Goal: Task Accomplishment & Management: Manage account settings

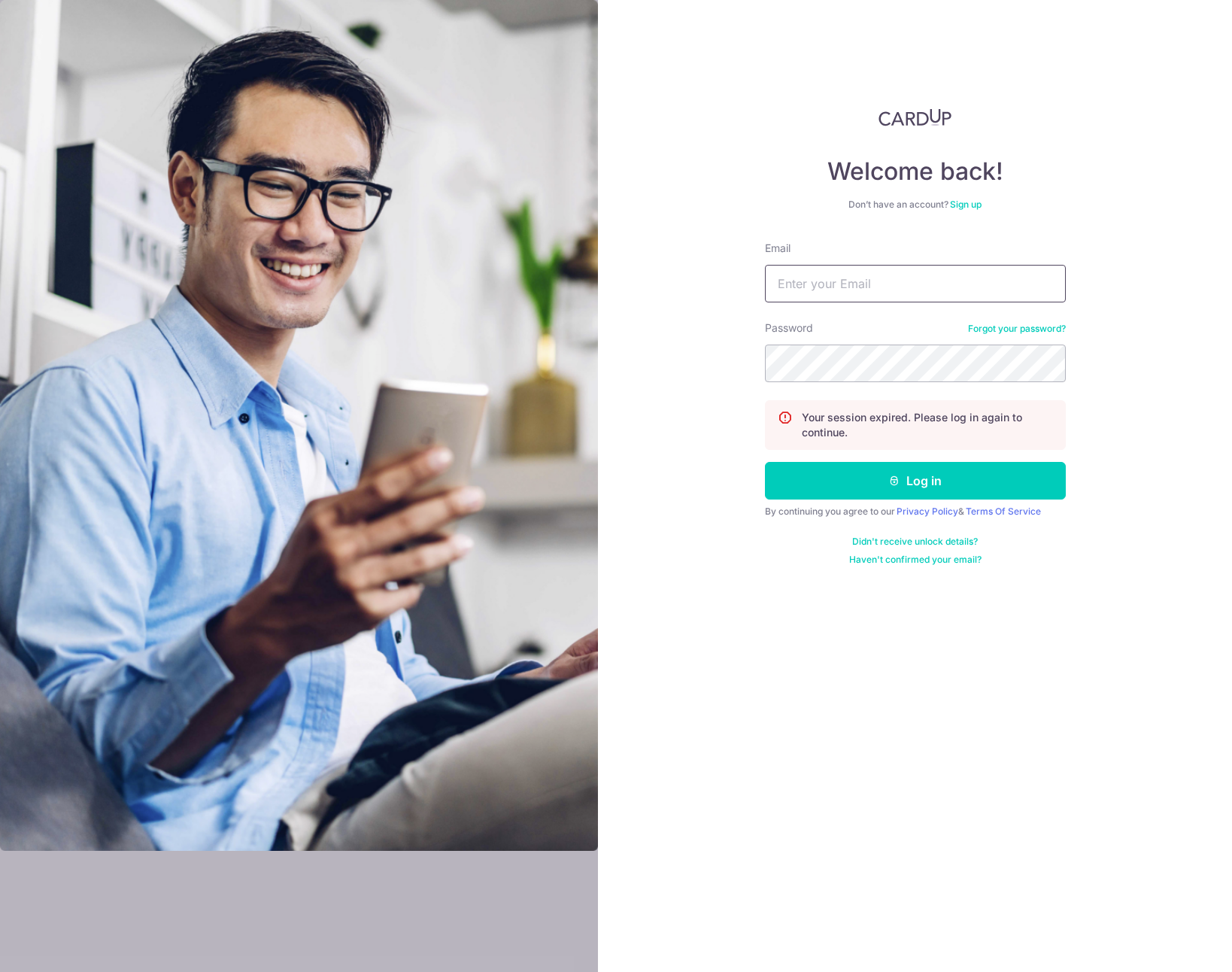
click at [819, 285] on input "Email" at bounding box center [915, 283] width 301 height 37
type input "[EMAIL_ADDRESS][DOMAIN_NAME]"
click at [765, 462] on button "Log in" at bounding box center [915, 481] width 301 height 37
click at [929, 484] on button "Log in" at bounding box center [915, 481] width 301 height 37
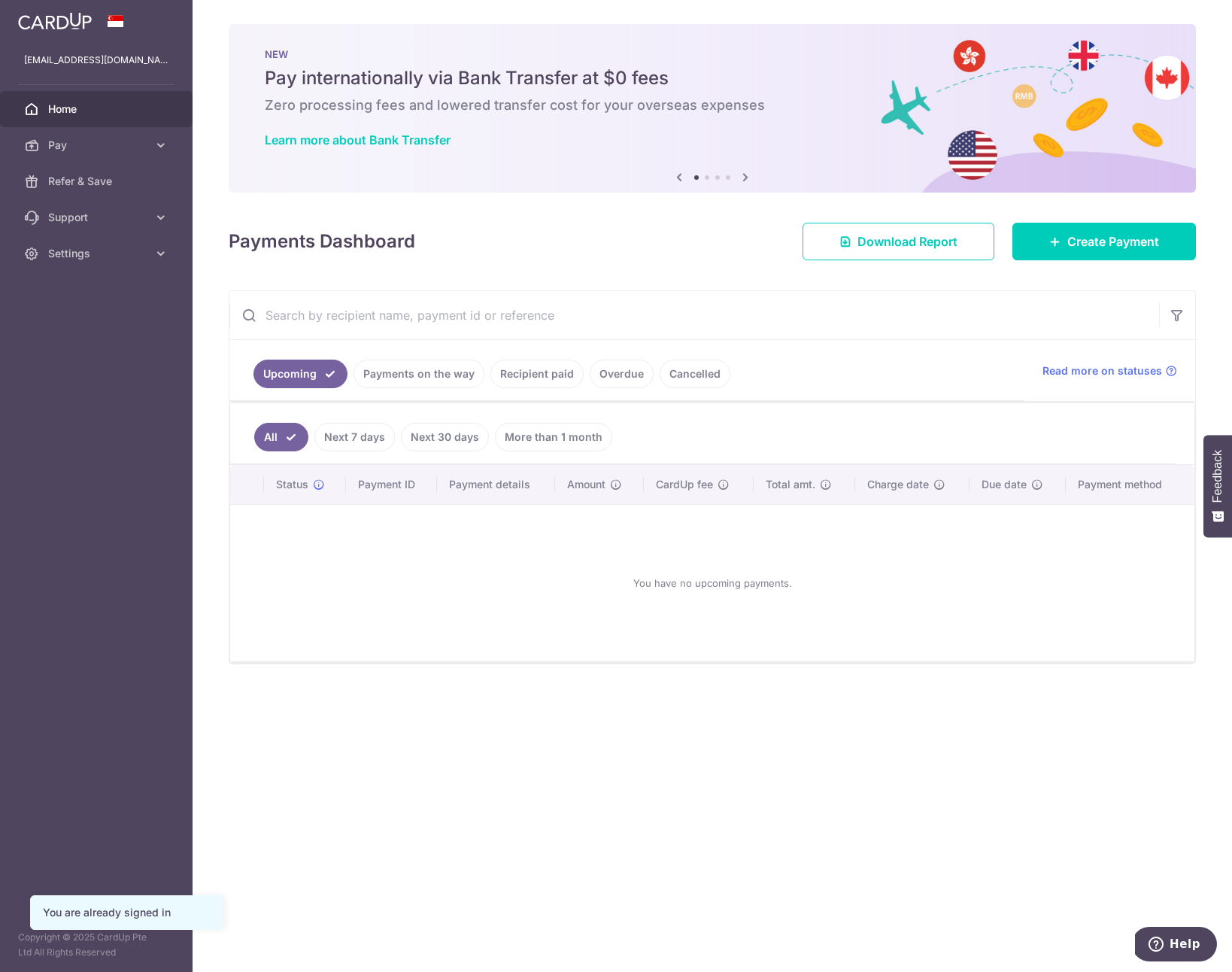
click at [435, 376] on link "Payments on the way" at bounding box center [418, 374] width 131 height 28
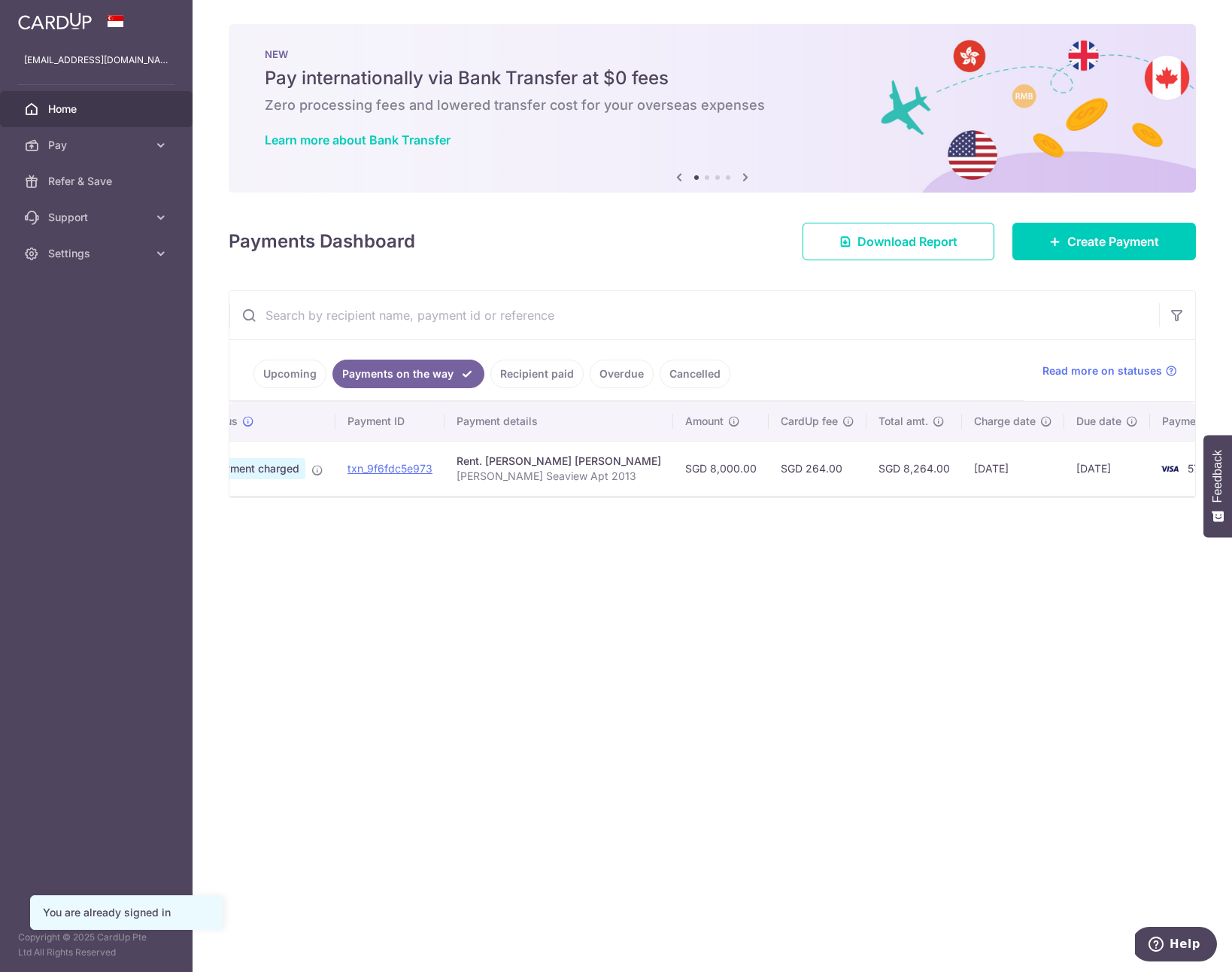
scroll to position [0, 73]
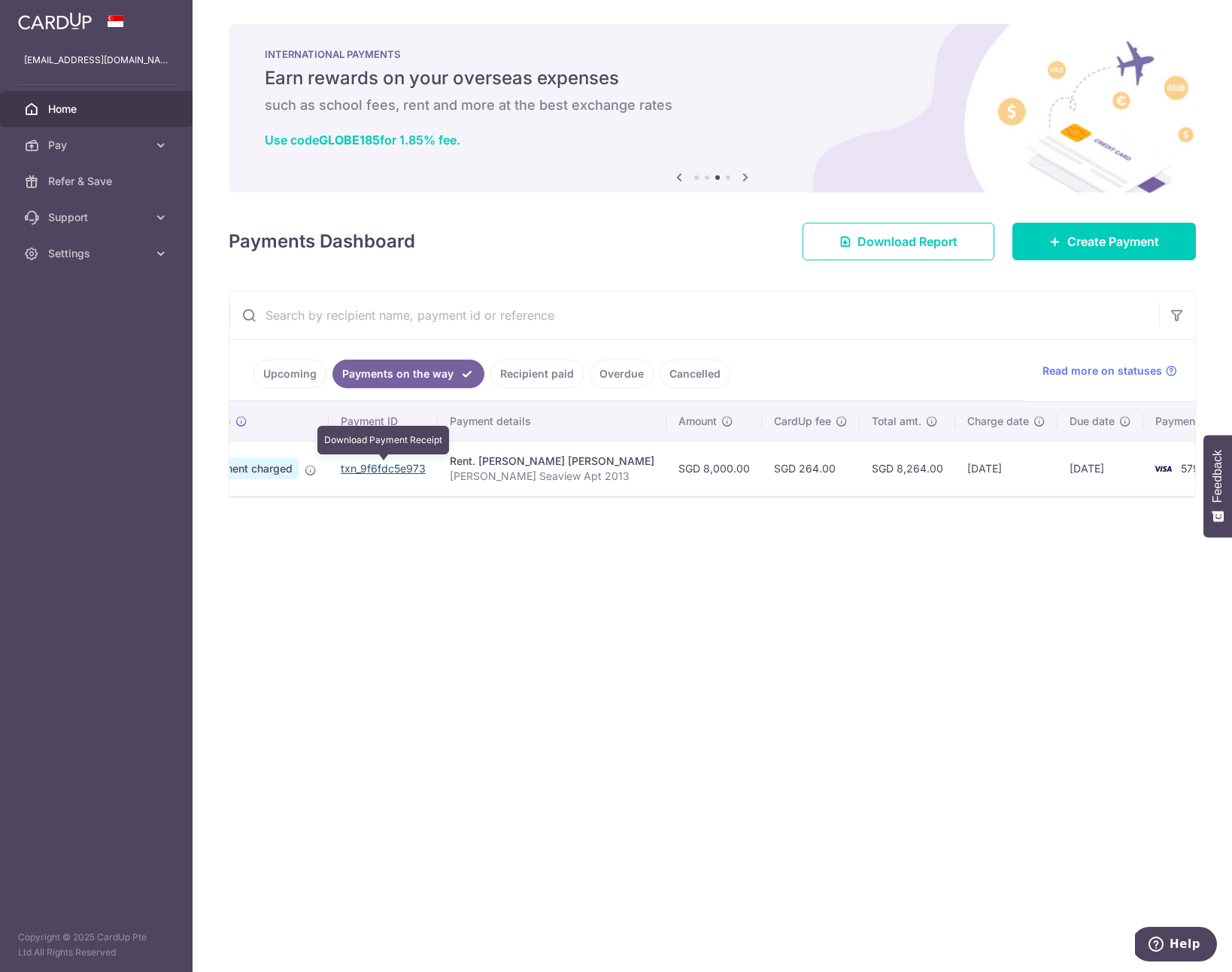
click at [387, 466] on link "txn_9f6fdc5e973" at bounding box center [383, 468] width 85 height 12
